Goal: Information Seeking & Learning: Find specific fact

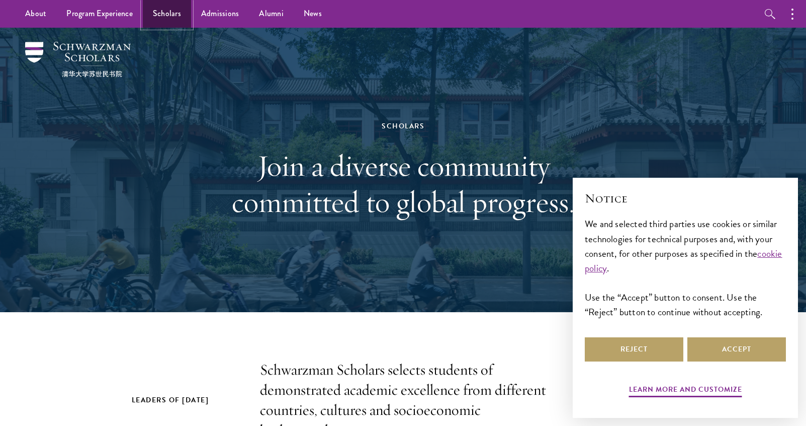
click at [168, 15] on link "Scholars" at bounding box center [167, 14] width 48 height 28
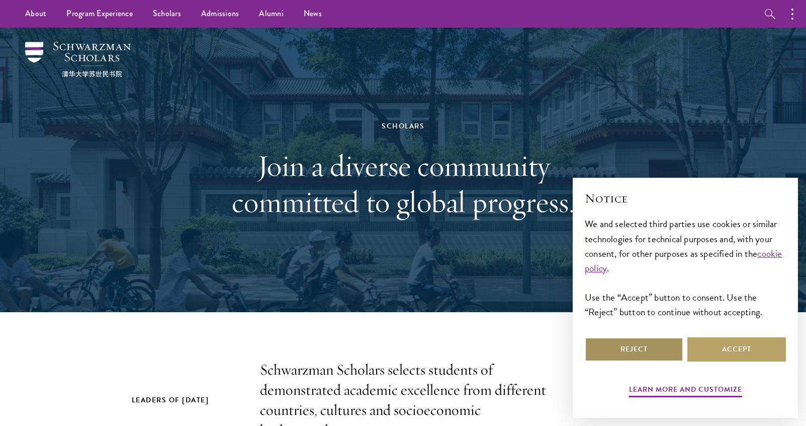
click at [658, 355] on button "Reject" at bounding box center [634, 349] width 99 height 24
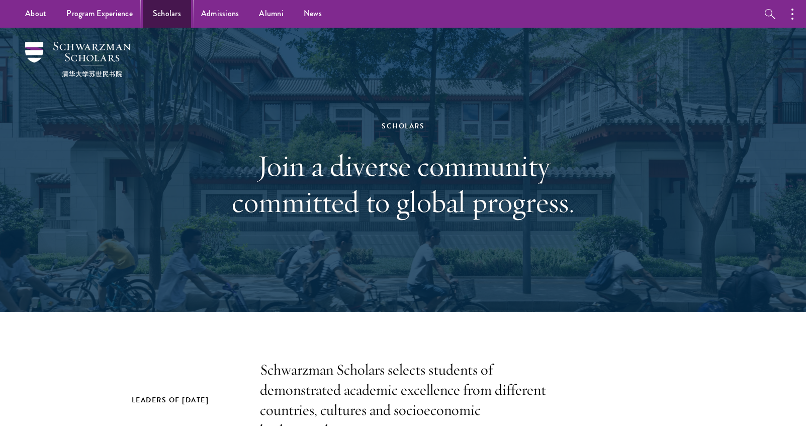
click at [170, 15] on link "Scholars" at bounding box center [167, 14] width 48 height 28
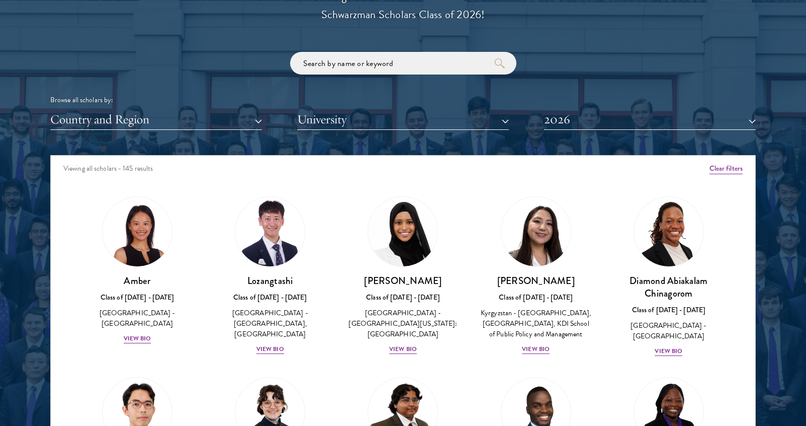
scroll to position [1218, 0]
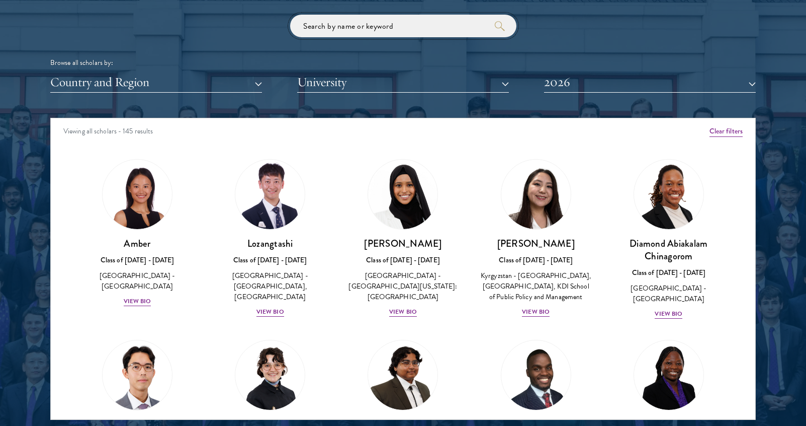
click at [360, 23] on input "search" at bounding box center [403, 26] width 226 height 23
type input "morgan"
click button "submit" at bounding box center [0, 0] width 0 height 0
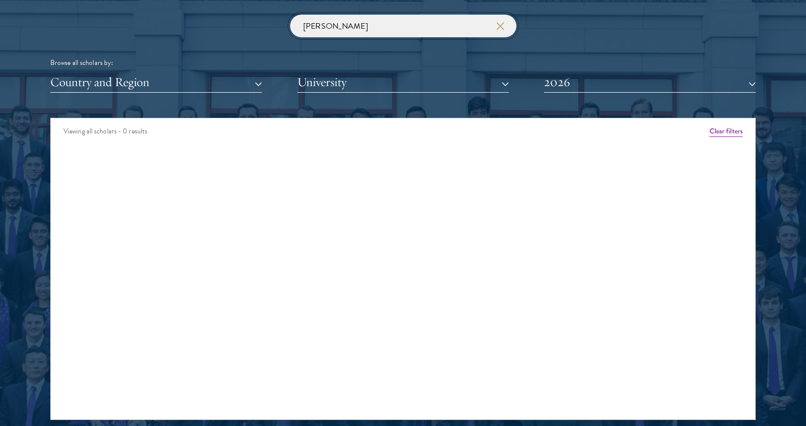
click at [314, 29] on input "morgan" at bounding box center [403, 26] width 226 height 23
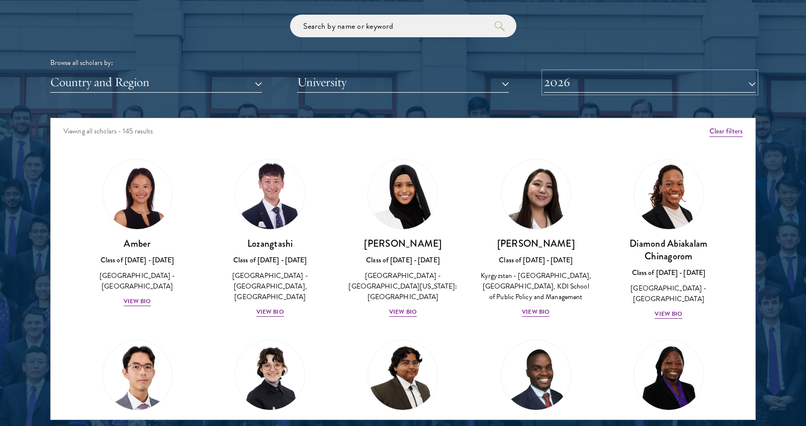
click at [571, 82] on button "2026" at bounding box center [650, 82] width 212 height 21
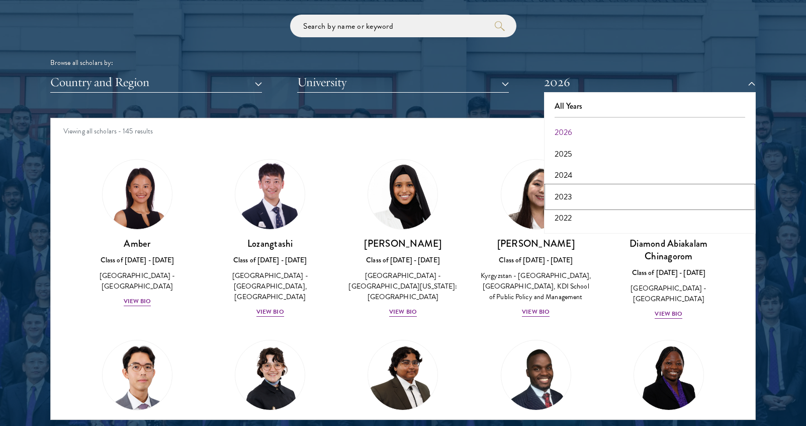
click at [571, 199] on button "2023" at bounding box center [650, 196] width 206 height 21
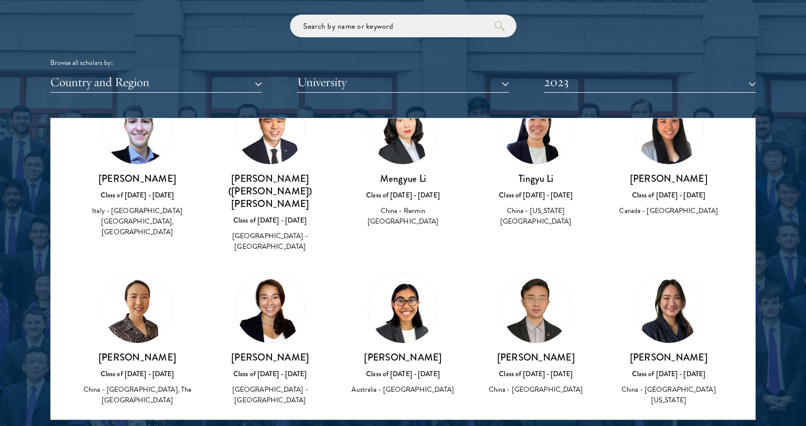
scroll to position [2052, 0]
click at [601, 78] on button "2023" at bounding box center [650, 82] width 212 height 21
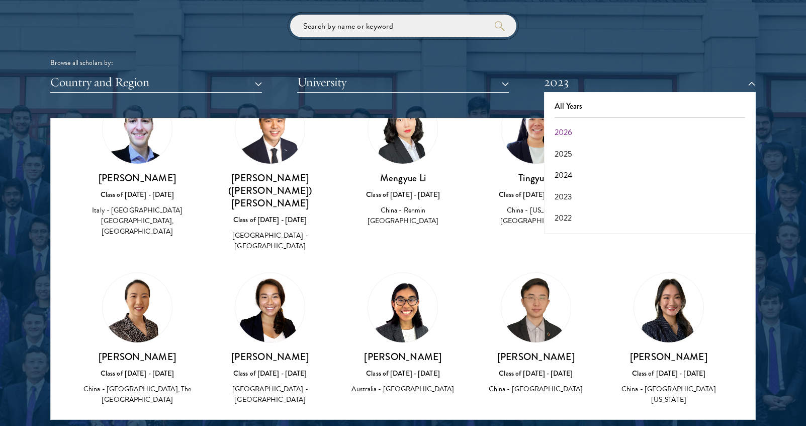
click at [466, 32] on input "search" at bounding box center [403, 26] width 226 height 23
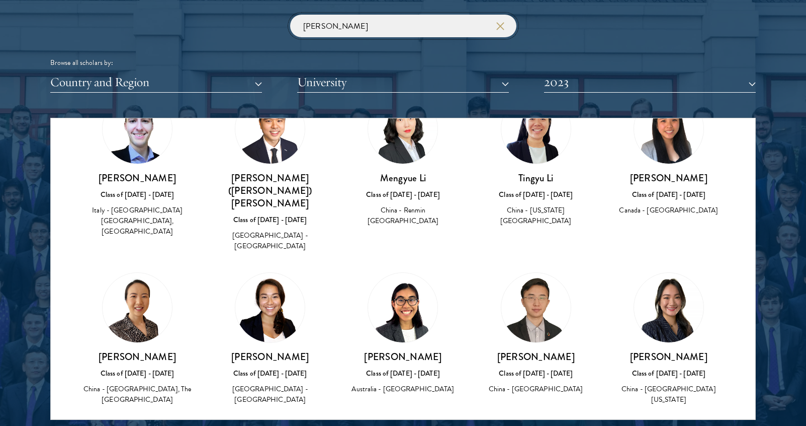
type input "Morgan"
click button "submit" at bounding box center [0, 0] width 0 height 0
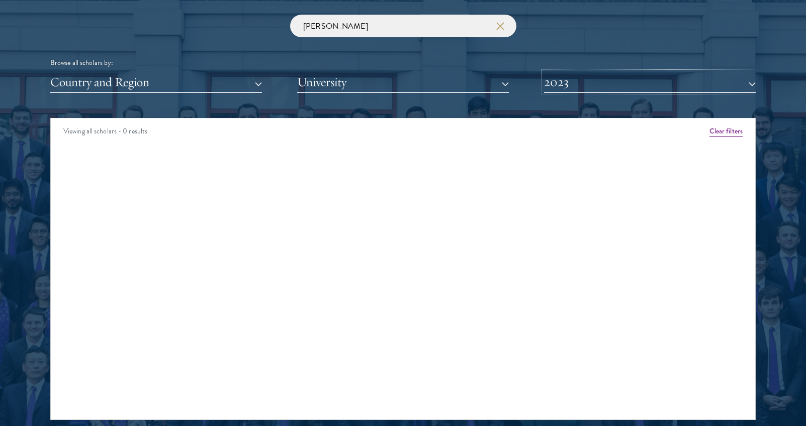
click at [609, 80] on button "2023" at bounding box center [650, 82] width 212 height 21
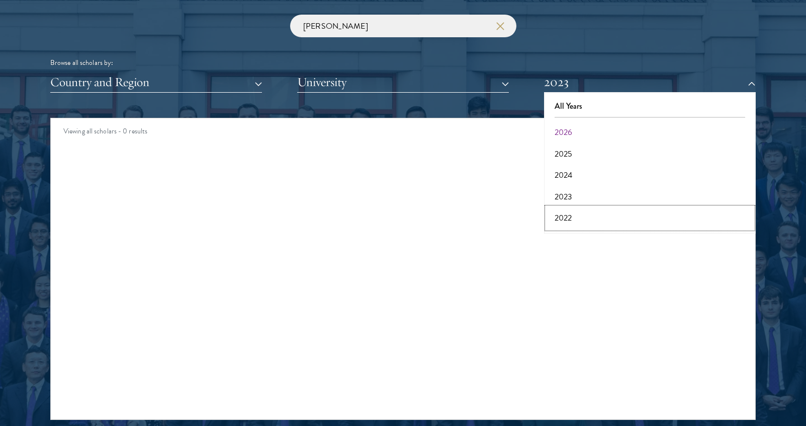
click at [575, 215] on button "2022" at bounding box center [650, 217] width 206 height 21
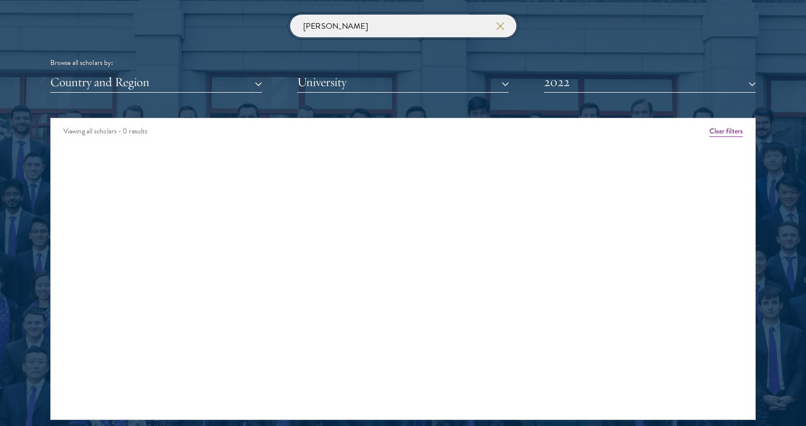
click at [440, 20] on input "Morgan" at bounding box center [403, 26] width 226 height 23
click button "submit" at bounding box center [0, 0] width 0 height 0
click at [655, 77] on button "2022" at bounding box center [650, 82] width 212 height 21
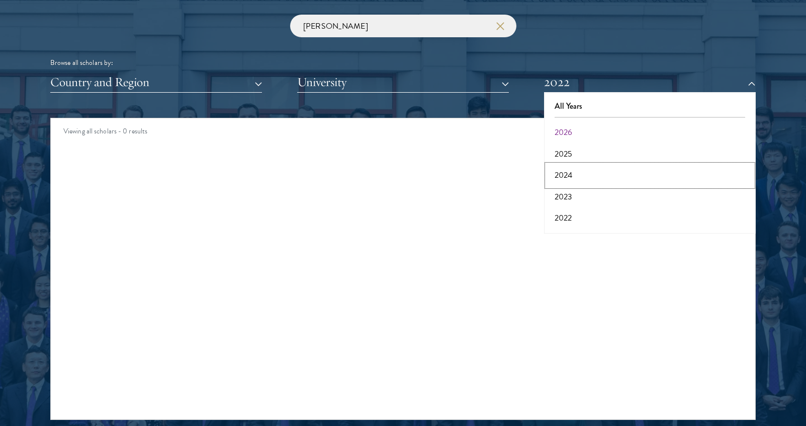
click at [583, 169] on button "2024" at bounding box center [650, 175] width 206 height 21
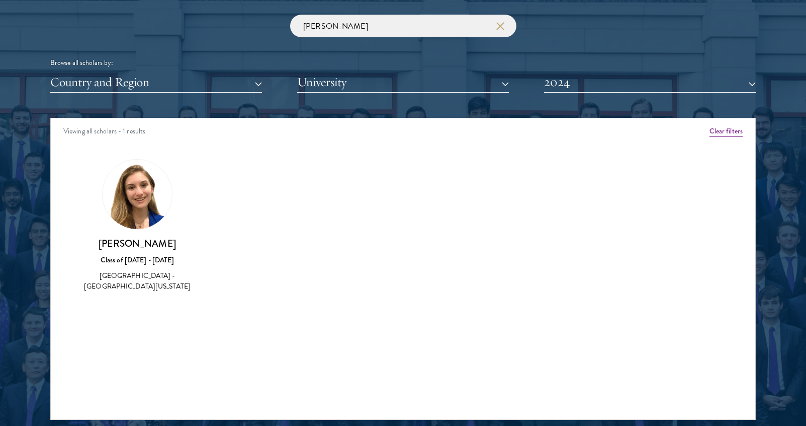
click at [132, 246] on h3 "[PERSON_NAME]" at bounding box center [137, 243] width 113 height 13
click at [134, 298] on div "Morgan Livingston Class of 2023 - 2024 United States of America - University of…" at bounding box center [137, 225] width 133 height 153
click at [136, 280] on div "[GEOGRAPHIC_DATA] - [GEOGRAPHIC_DATA][US_STATE]" at bounding box center [137, 280] width 113 height 21
click at [140, 175] on img at bounding box center [137, 193] width 69 height 69
click at [143, 261] on div "Class of [DATE] - [DATE]" at bounding box center [137, 260] width 113 height 11
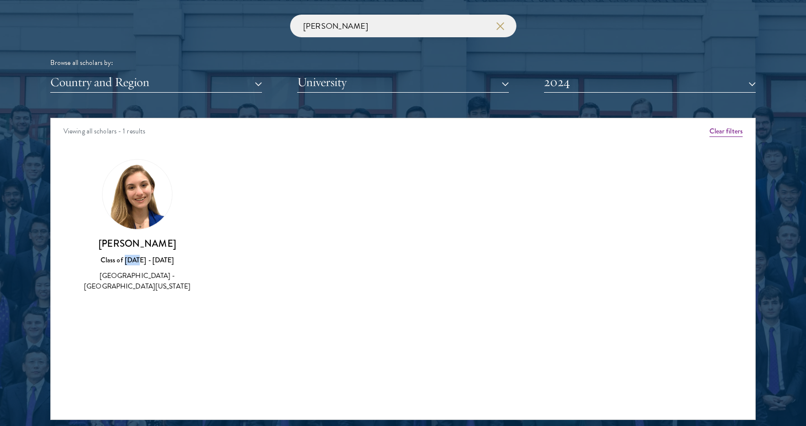
click at [143, 261] on div "Class of [DATE] - [DATE]" at bounding box center [137, 260] width 113 height 11
click at [143, 199] on img at bounding box center [137, 193] width 69 height 69
click at [265, 221] on div "Amber Class of 2025 - 2026 China - Peking University View Bio Cirenquji Class o…" at bounding box center [403, 234] width 705 height 176
click at [147, 191] on img at bounding box center [137, 193] width 69 height 69
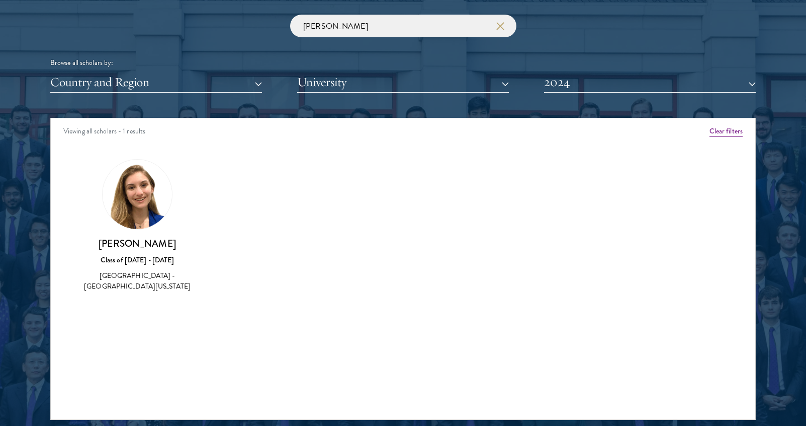
click at [147, 191] on img at bounding box center [137, 193] width 69 height 69
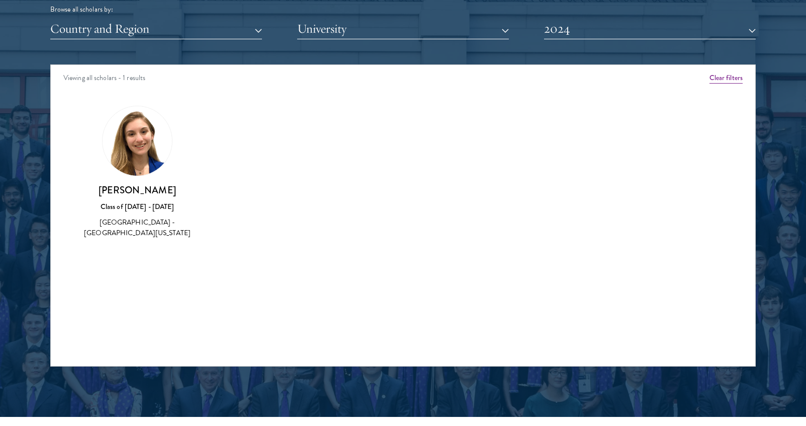
scroll to position [1273, 0]
